Goal: Find contact information: Find contact information

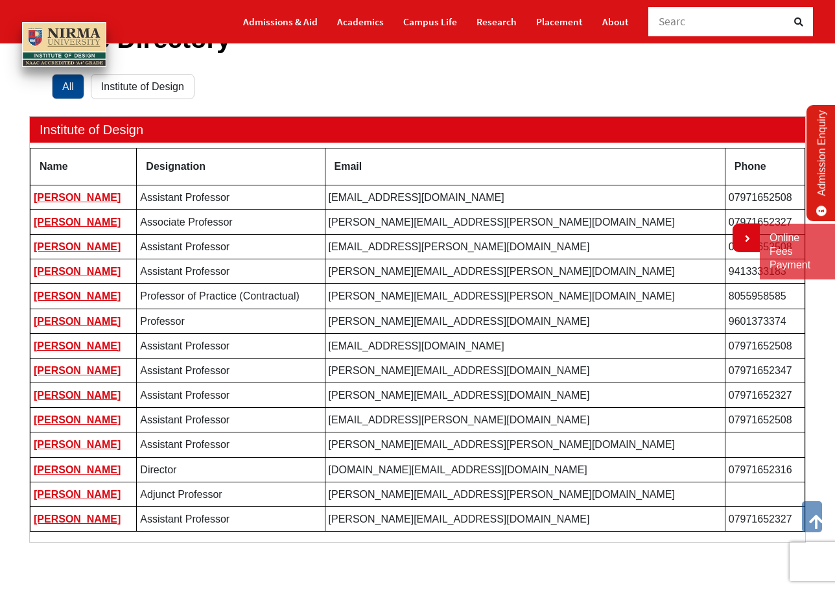
scroll to position [130, 0]
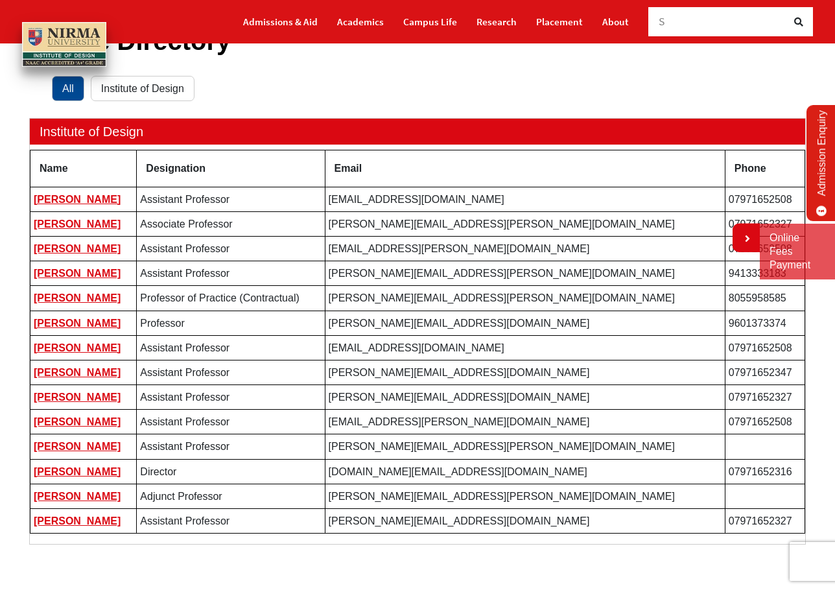
drag, startPoint x: 288, startPoint y: 472, endPoint x: 225, endPoint y: 470, distance: 63.6
click at [225, 470] on td "Director" at bounding box center [231, 471] width 188 height 25
drag, startPoint x: 114, startPoint y: 474, endPoint x: 30, endPoint y: 474, distance: 83.6
click at [30, 474] on td "[PERSON_NAME]" at bounding box center [83, 471] width 106 height 25
drag, startPoint x: 322, startPoint y: 218, endPoint x: 91, endPoint y: 226, distance: 231.5
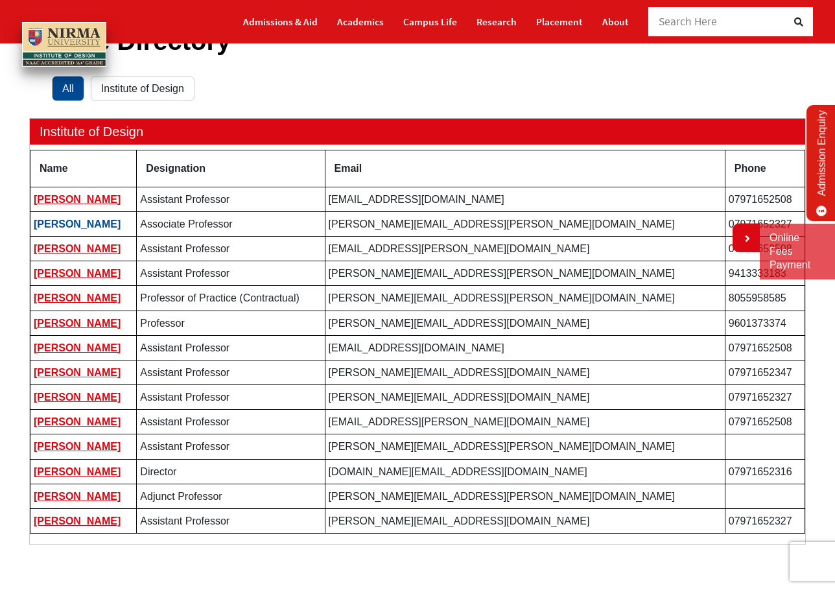
click at [52, 226] on tr "[PERSON_NAME] Associate Professor [EMAIL_ADDRESS][PERSON_NAME][DOMAIN_NAME] 079…" at bounding box center [417, 223] width 774 height 25
click at [104, 223] on link "[PERSON_NAME]" at bounding box center [77, 223] width 87 height 11
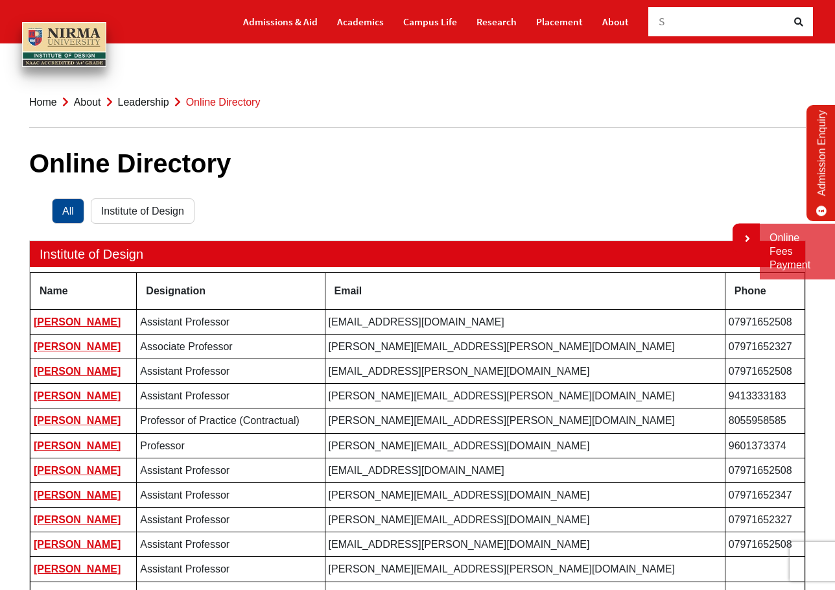
scroll to position [0, 0]
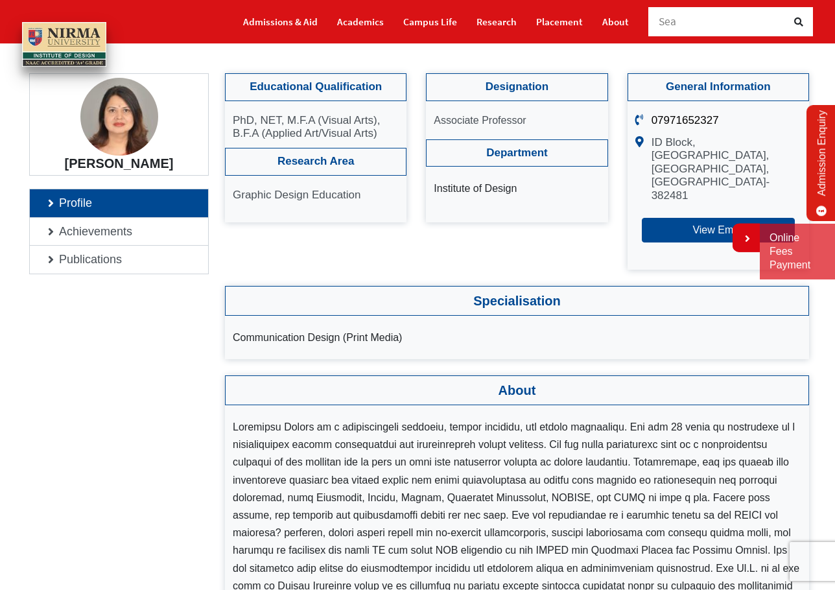
scroll to position [108, 0]
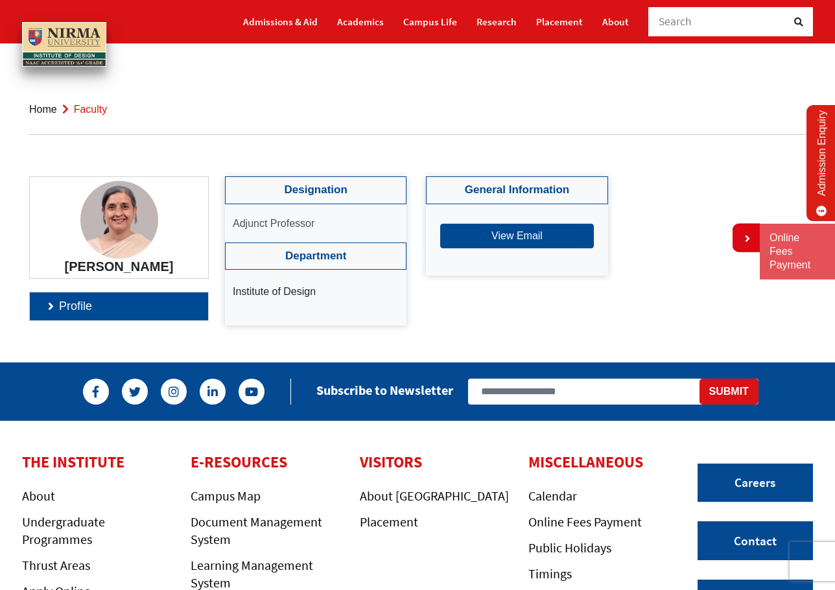
click at [161, 319] on link "Profile" at bounding box center [119, 306] width 178 height 28
click at [534, 232] on button "View Email" at bounding box center [516, 236] width 153 height 25
drag, startPoint x: 568, startPoint y: 235, endPoint x: 452, endPoint y: 222, distance: 116.0
click at [453, 222] on p "[PERSON_NAME][EMAIL_ADDRESS][PERSON_NAME][DOMAIN_NAME]" at bounding box center [525, 237] width 150 height 40
drag, startPoint x: 496, startPoint y: 237, endPoint x: 457, endPoint y: 220, distance: 42.4
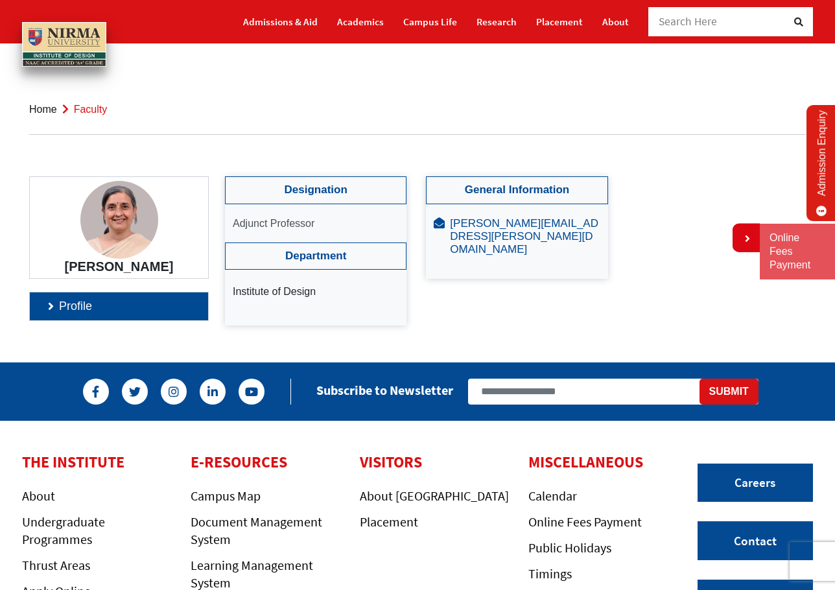
click at [457, 220] on link "[PERSON_NAME][EMAIL_ADDRESS][PERSON_NAME][DOMAIN_NAME]" at bounding box center [524, 236] width 148 height 39
